Goal: Navigation & Orientation: Find specific page/section

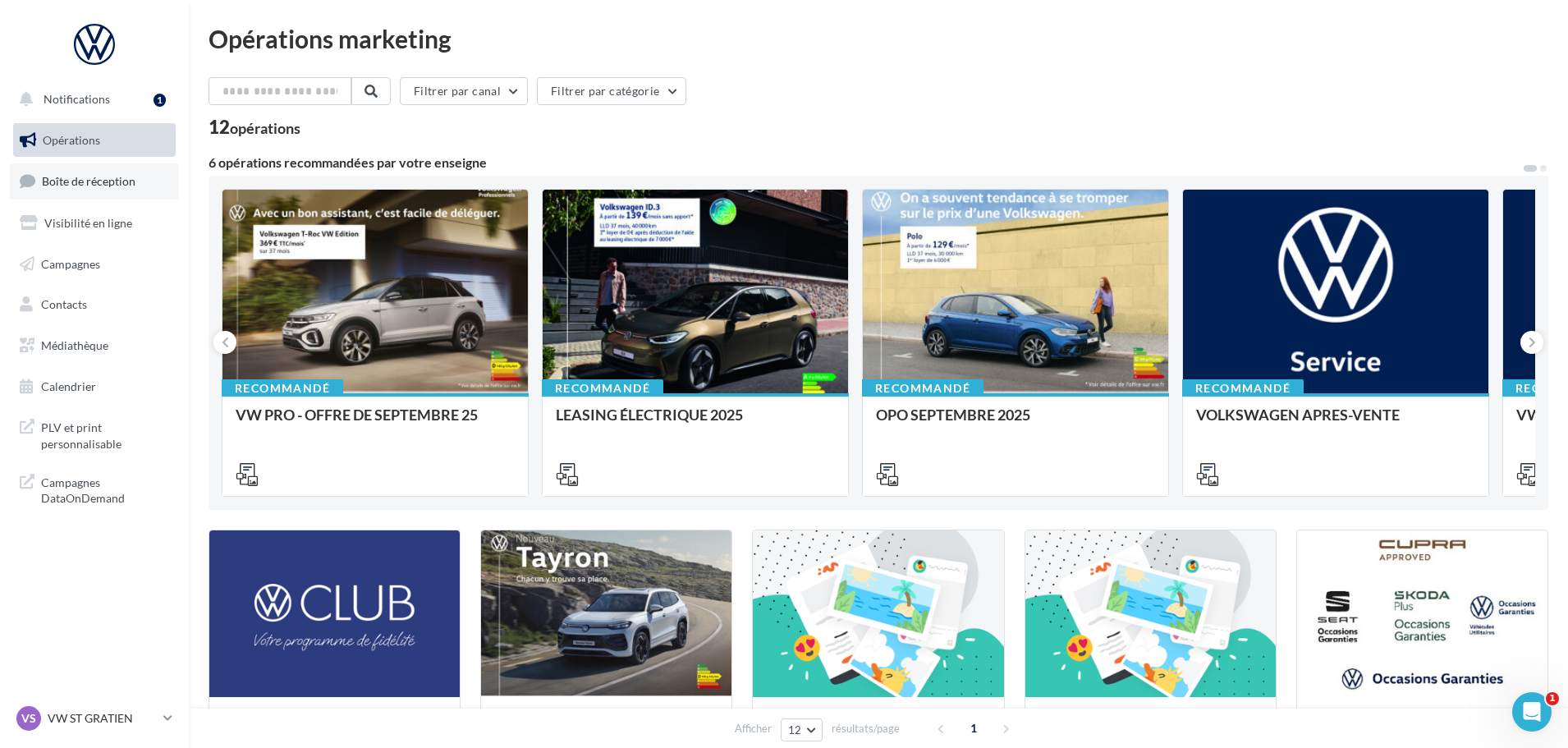
click at [87, 185] on span "Boîte de réception" at bounding box center [89, 180] width 94 height 14
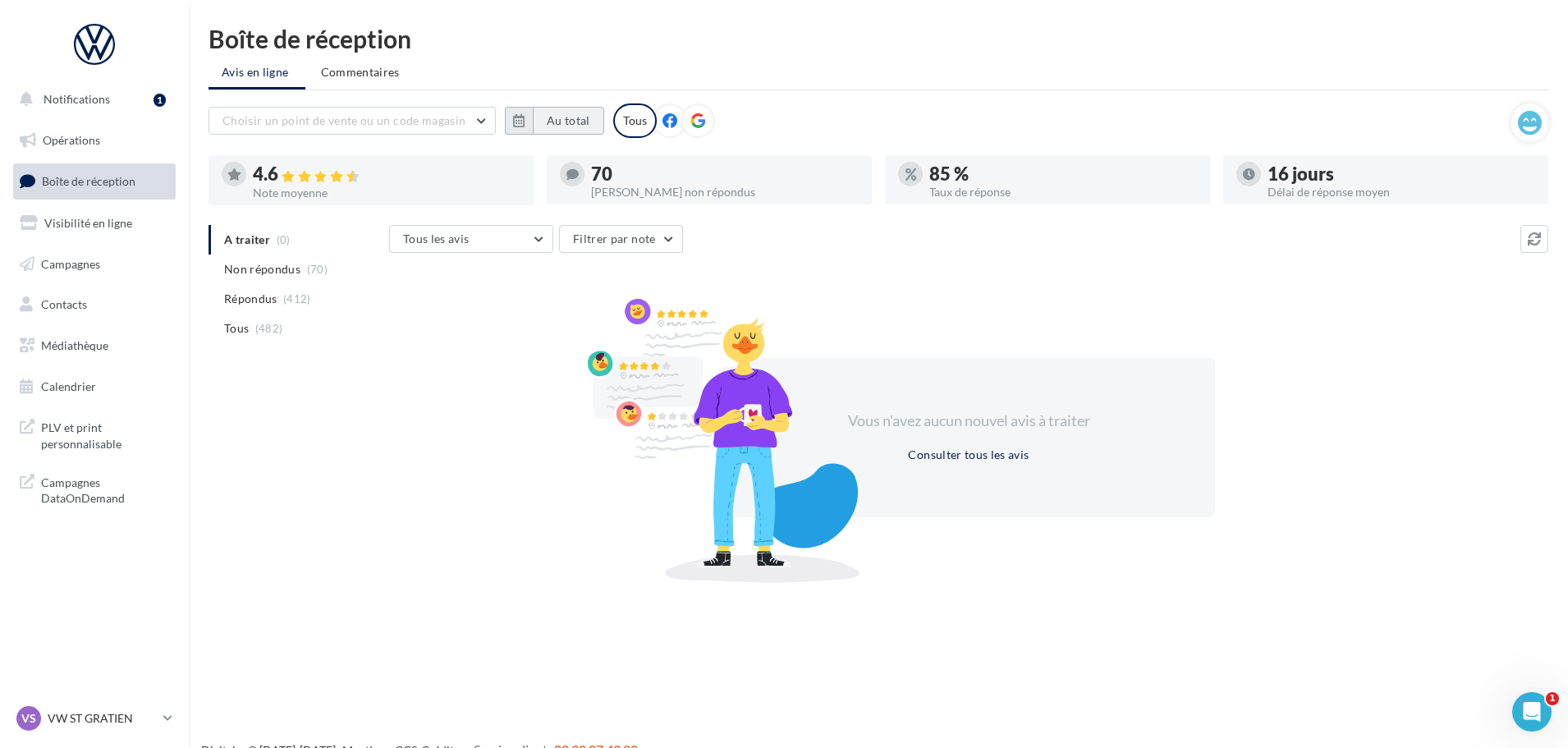
click at [540, 128] on button "Au total" at bounding box center [568, 120] width 71 height 28
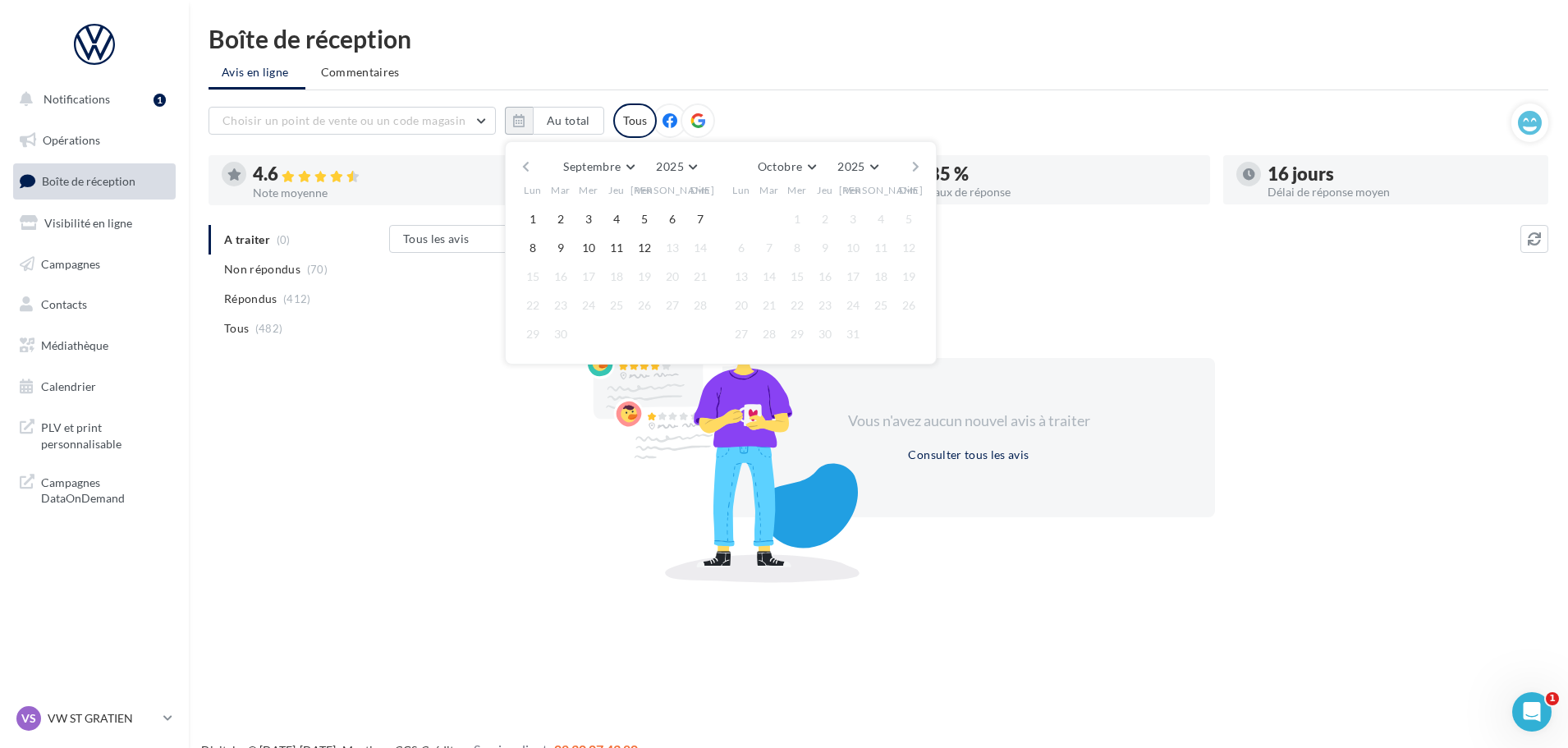
click at [529, 164] on button "button" at bounding box center [525, 166] width 14 height 23
click at [557, 219] on button "1" at bounding box center [560, 219] width 24 height 24
click at [917, 168] on button "button" at bounding box center [916, 166] width 14 height 23
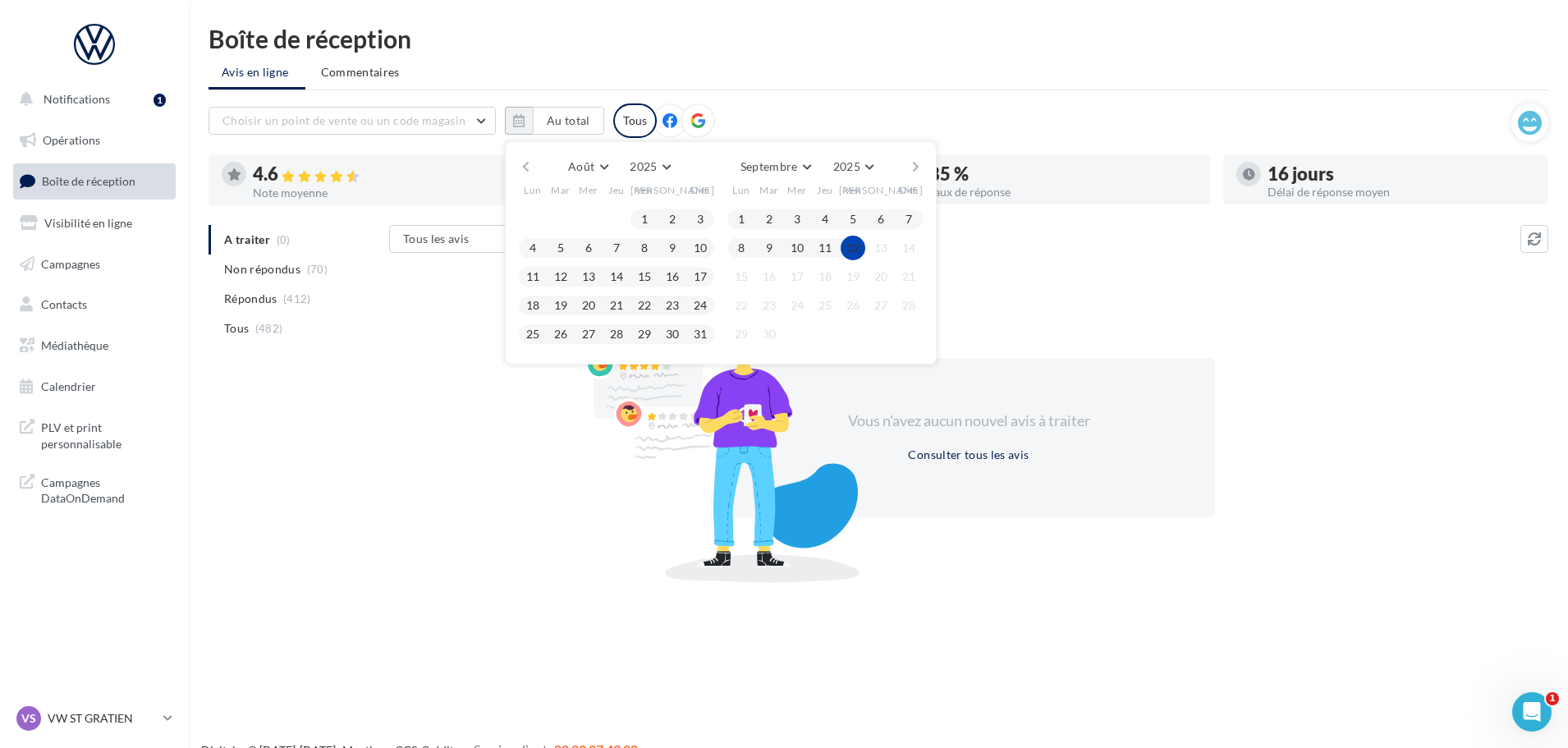
click at [851, 252] on button "12" at bounding box center [853, 248] width 24 height 24
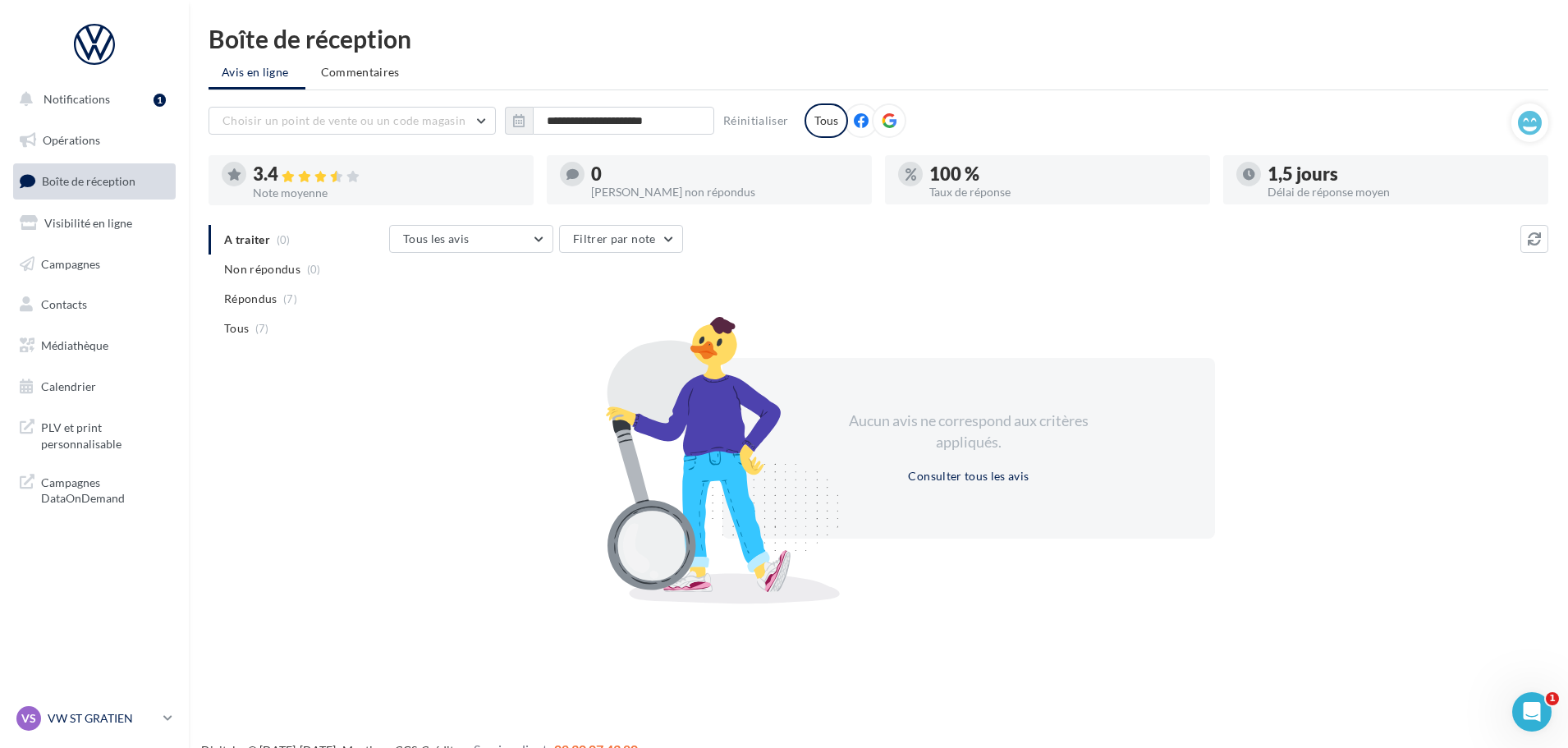
click at [98, 719] on p "VW ST GRATIEN" at bounding box center [102, 719] width 109 height 17
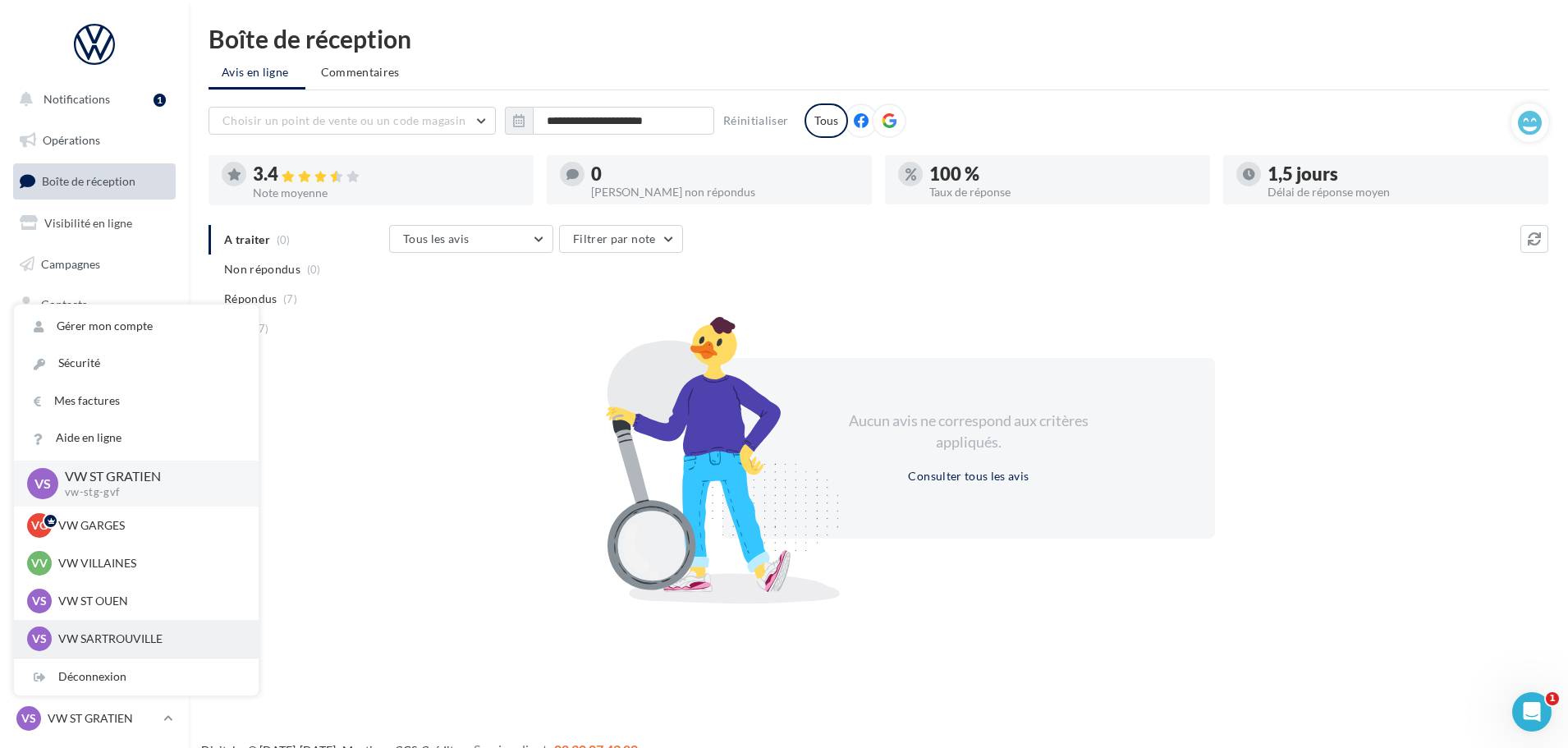
click at [127, 634] on p "VW SARTROUVILLE" at bounding box center [148, 639] width 180 height 17
